Goal: Transaction & Acquisition: Purchase product/service

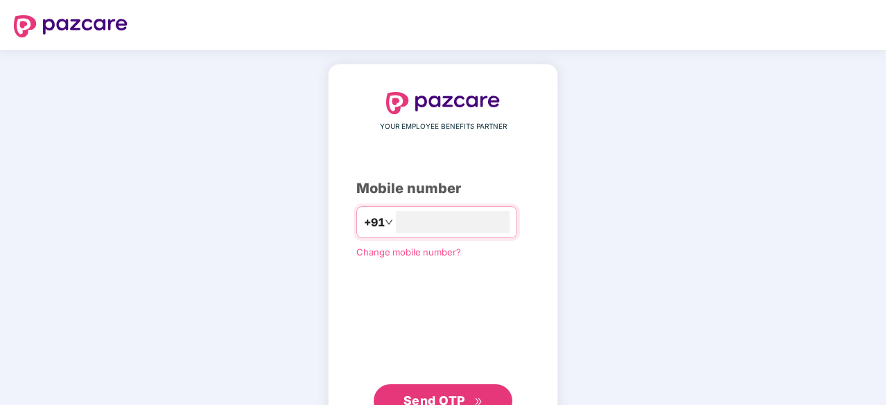
type input "**********"
click at [457, 394] on span "Send OTP" at bounding box center [434, 401] width 62 height 15
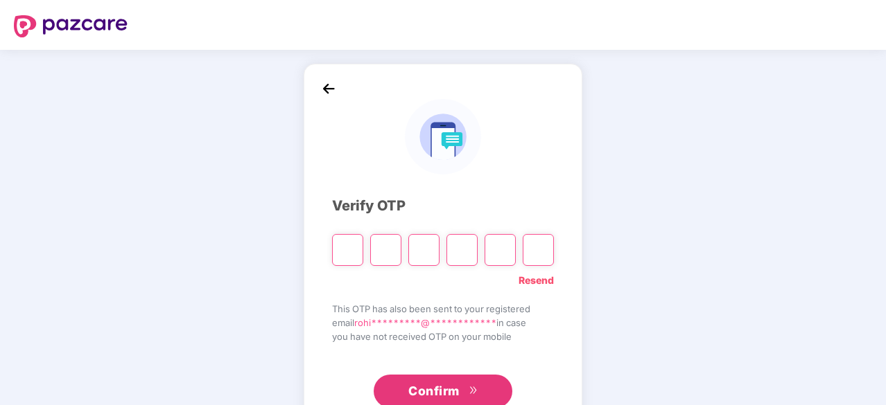
type input "*"
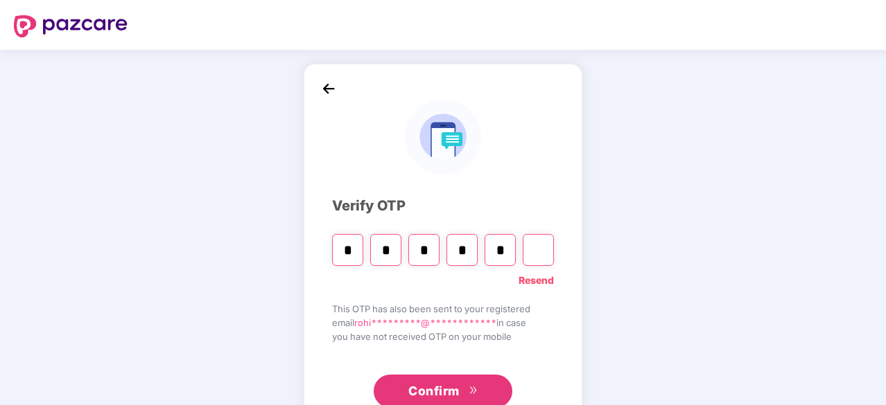
type input "*"
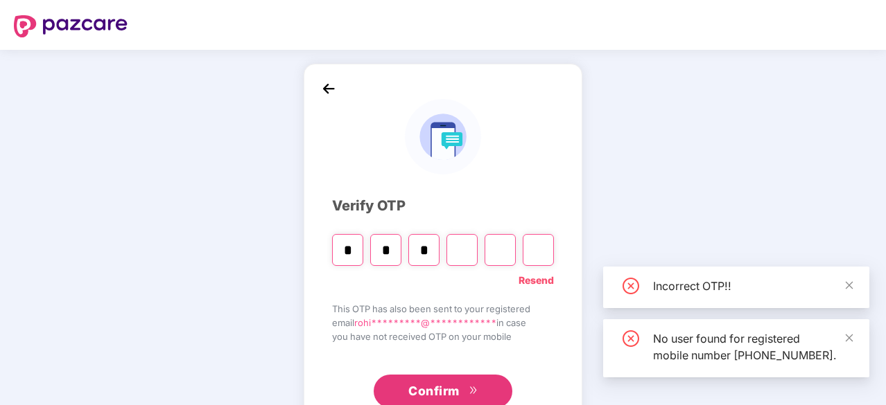
type input "*"
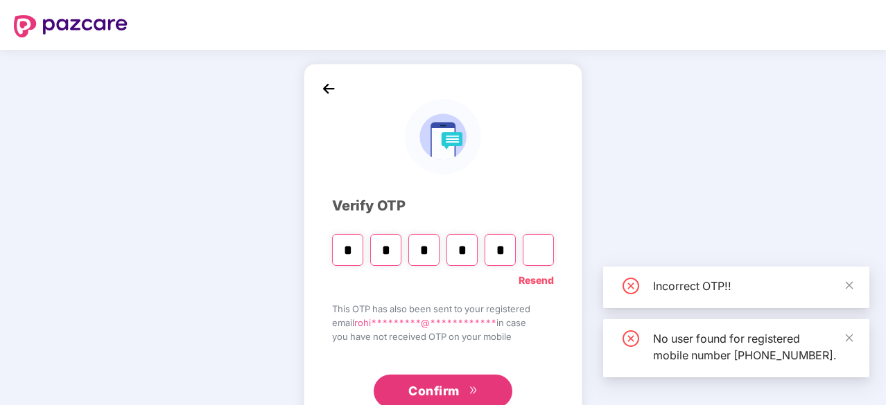
type input "*"
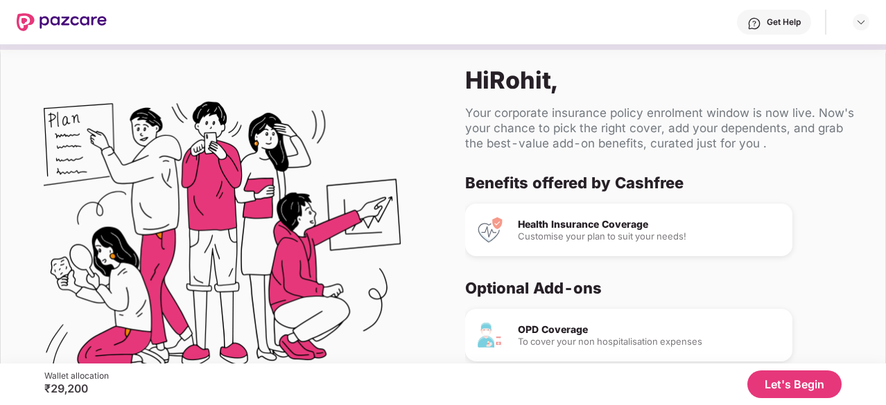
click at [577, 220] on div "Health Insurance Coverage" at bounding box center [649, 225] width 263 height 10
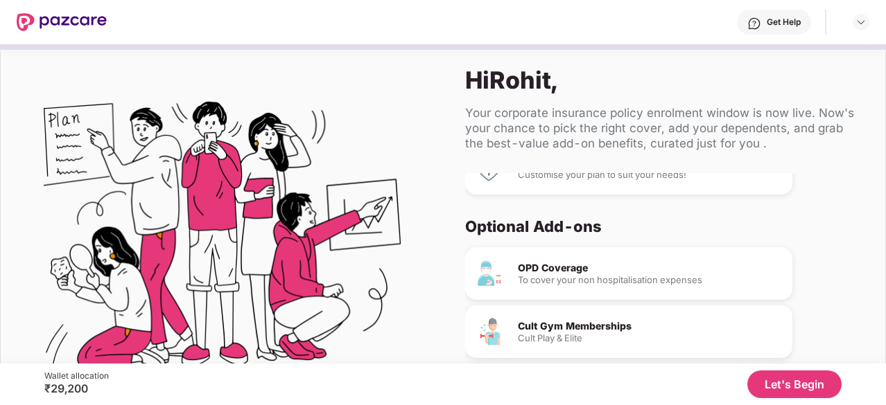
click at [579, 283] on div "To cover your non hospitalisation expenses" at bounding box center [649, 280] width 263 height 9
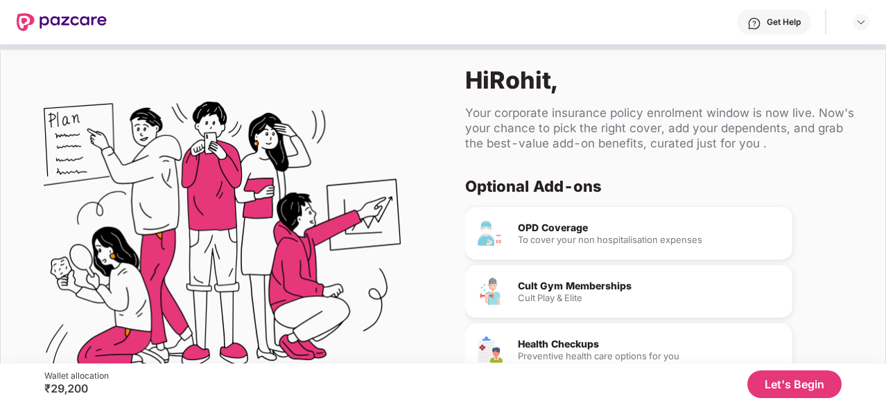
scroll to position [130, 0]
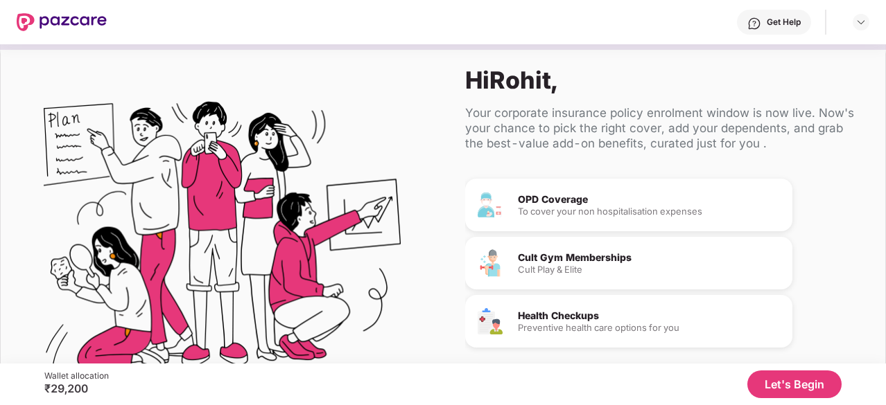
click at [580, 260] on div "Cult Gym Memberships" at bounding box center [649, 258] width 263 height 10
click at [563, 324] on div "Preventive health care options for you" at bounding box center [649, 328] width 263 height 9
click at [794, 377] on button "Let's Begin" at bounding box center [794, 385] width 94 height 28
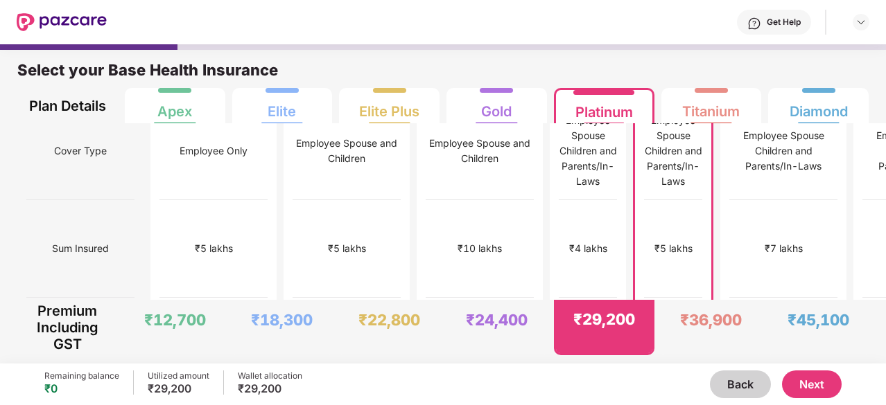
scroll to position [0, 0]
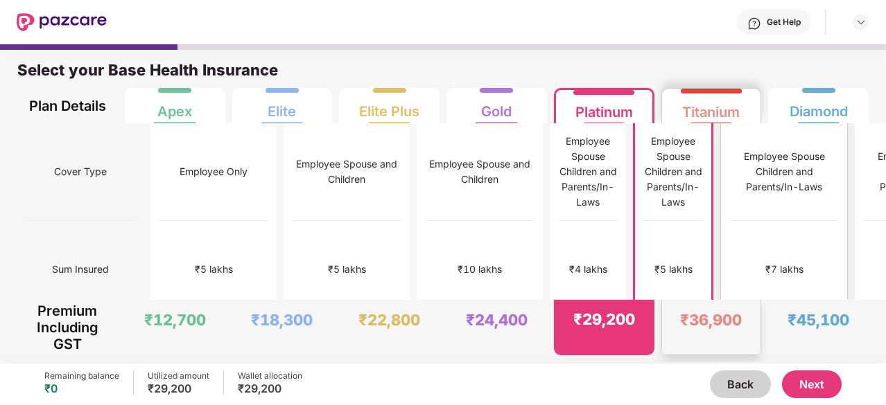
click at [765, 262] on div "₹7 lakhs" at bounding box center [784, 269] width 38 height 15
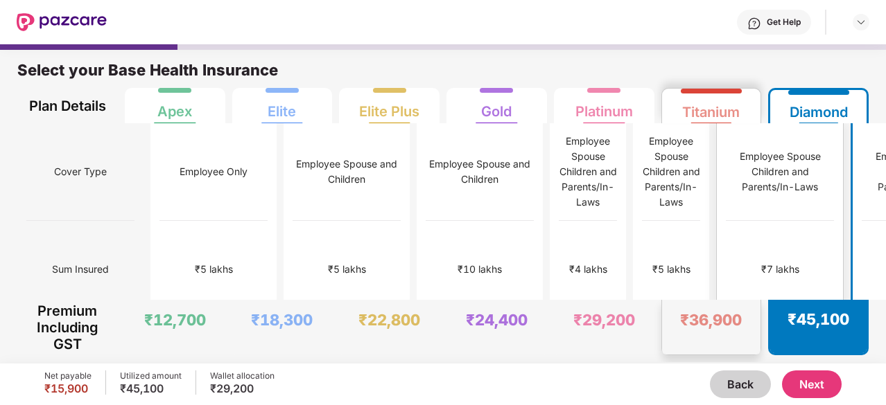
click at [726, 252] on div "₹7 lakhs" at bounding box center [780, 270] width 108 height 98
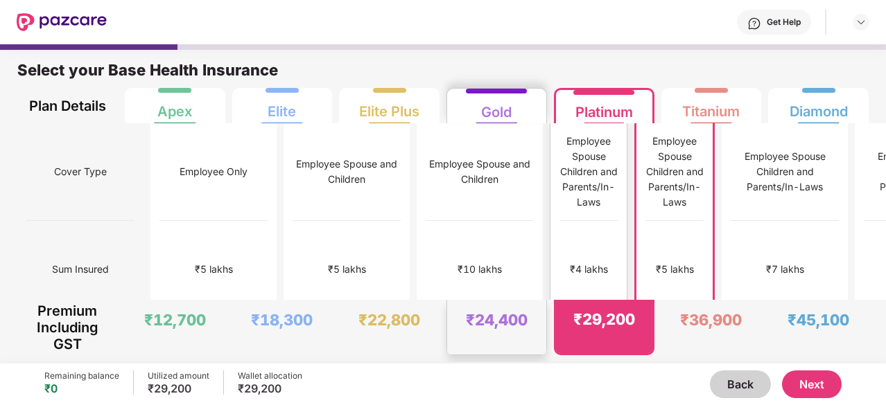
click at [559, 234] on div "₹4 lakhs" at bounding box center [588, 270] width 58 height 98
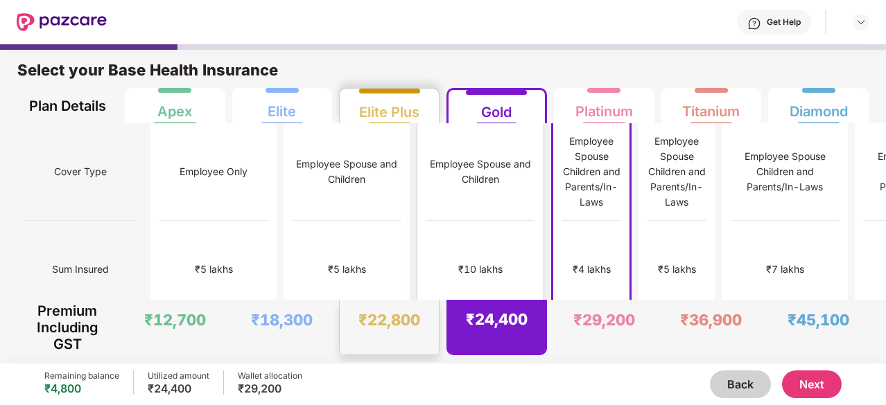
click at [426, 250] on div "₹10 lakhs" at bounding box center [480, 270] width 108 height 98
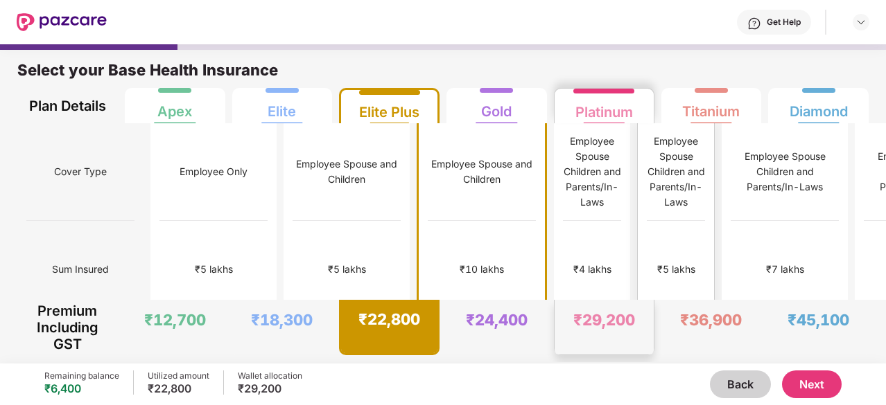
click at [647, 221] on div "₹5 lakhs" at bounding box center [676, 270] width 58 height 98
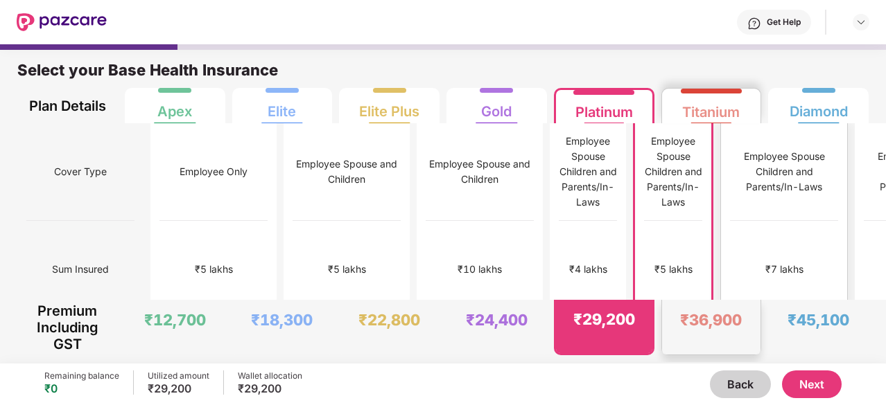
click at [730, 235] on div "₹7 lakhs" at bounding box center [784, 270] width 108 height 98
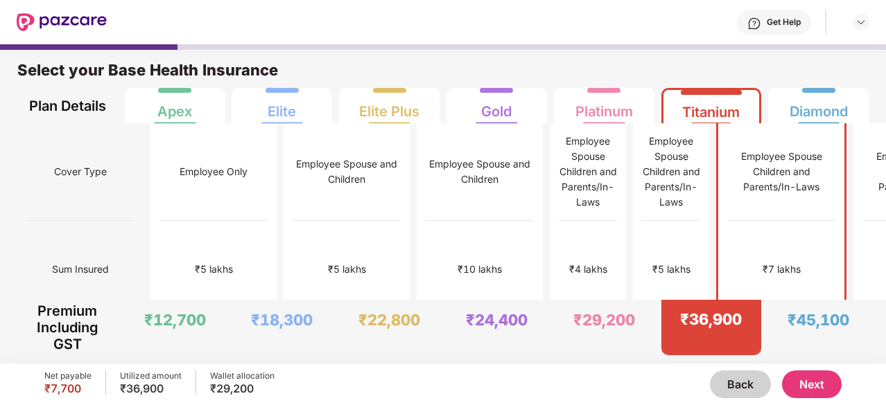
click at [737, 398] on button "Back" at bounding box center [740, 385] width 61 height 28
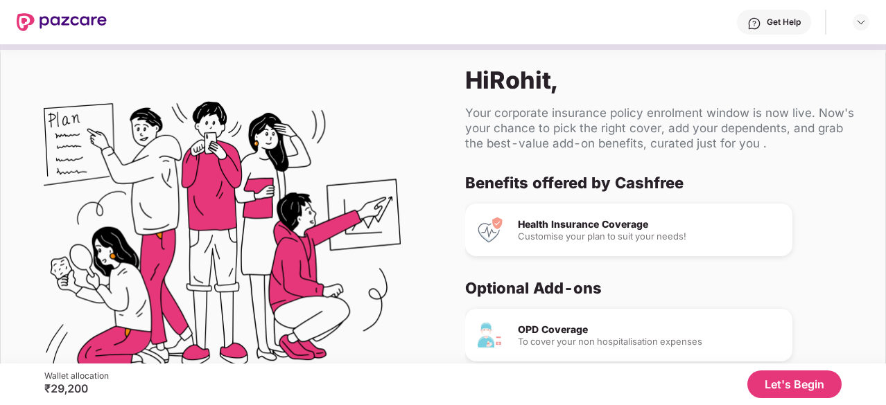
scroll to position [130, 0]
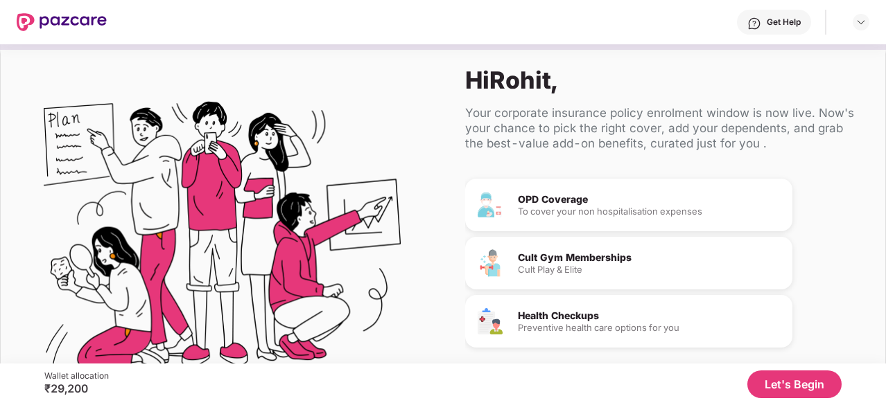
click at [784, 374] on button "Let's Begin" at bounding box center [794, 385] width 94 height 28
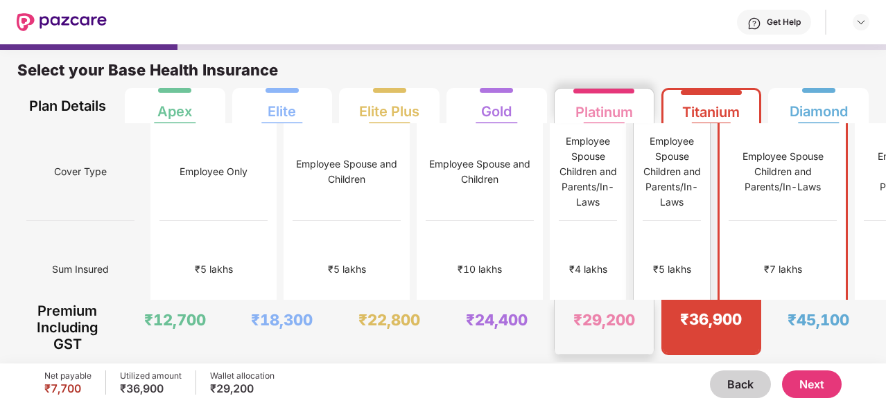
click at [642, 157] on div "Employee Spouse Children and Parents/In-Laws" at bounding box center [671, 172] width 58 height 76
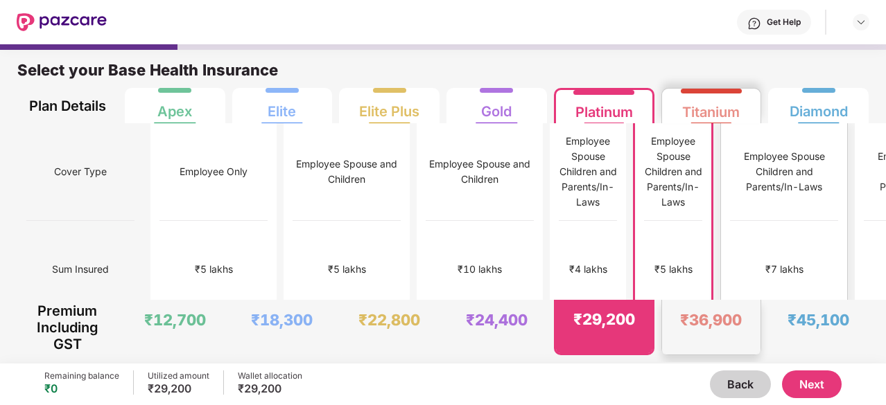
click at [730, 198] on div "Employee Spouse Children and Parents/In-Laws" at bounding box center [784, 172] width 108 height 98
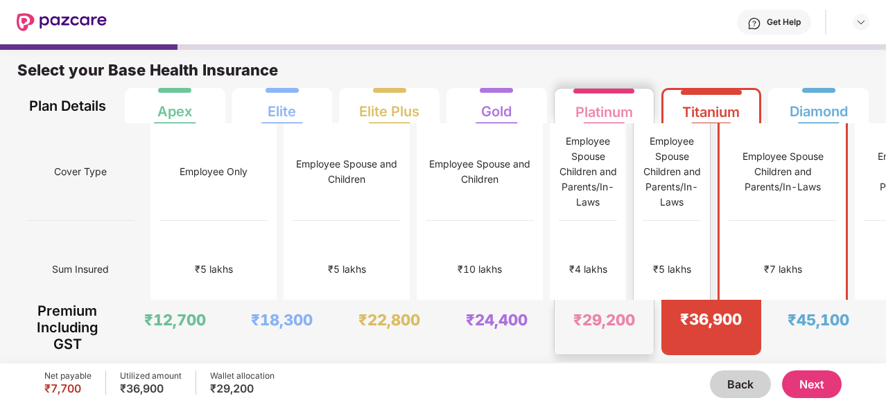
click at [642, 221] on div "₹5 lakhs" at bounding box center [671, 270] width 58 height 98
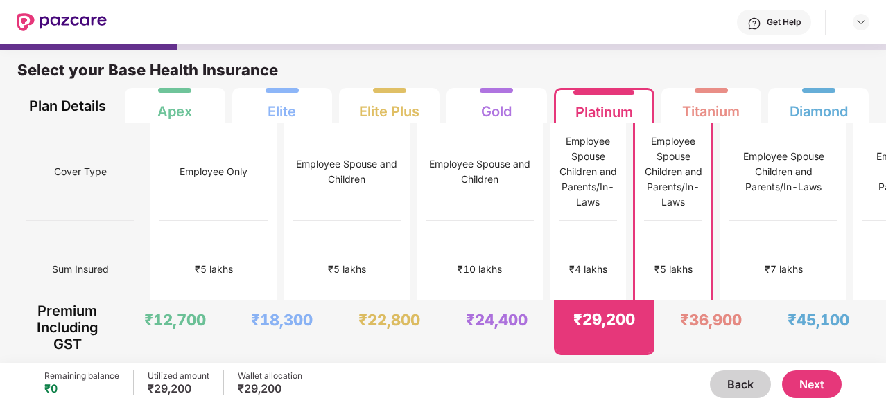
click at [813, 389] on button "Next" at bounding box center [812, 385] width 60 height 28
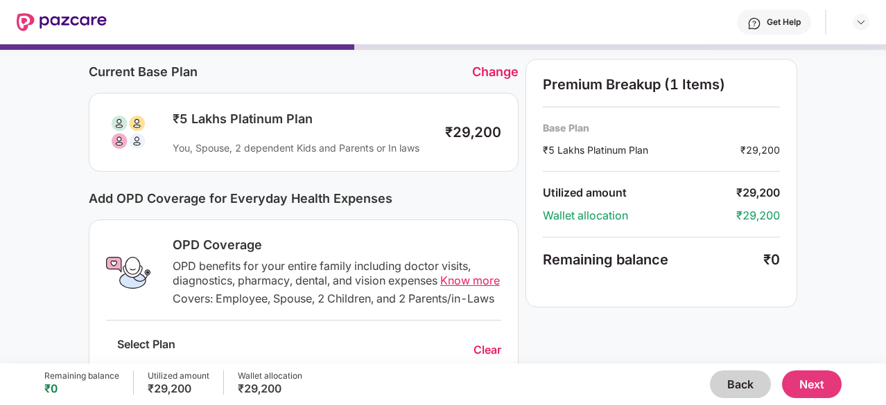
scroll to position [69, 0]
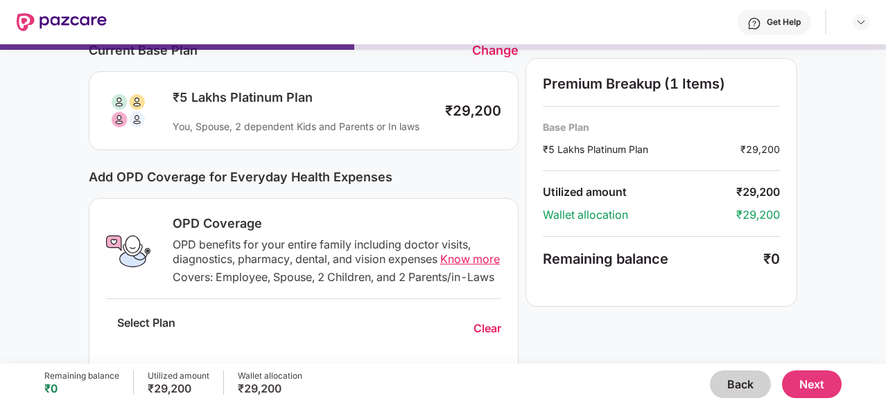
click at [189, 229] on div "OPD Coverage" at bounding box center [337, 224] width 329 height 17
click at [313, 220] on div "OPD Coverage" at bounding box center [337, 224] width 329 height 17
click at [440, 266] on span "Know more" at bounding box center [470, 259] width 60 height 14
